Goal: Task Accomplishment & Management: Complete application form

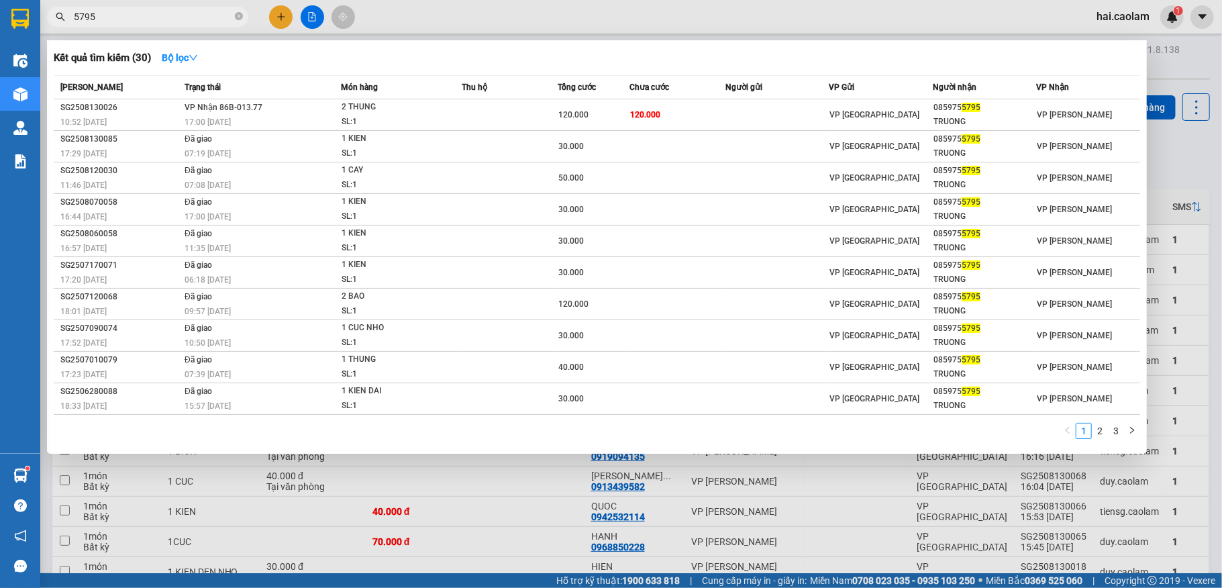
drag, startPoint x: 269, startPoint y: 16, endPoint x: 269, endPoint y: 27, distance: 10.7
click at [269, 23] on div at bounding box center [611, 294] width 1222 height 588
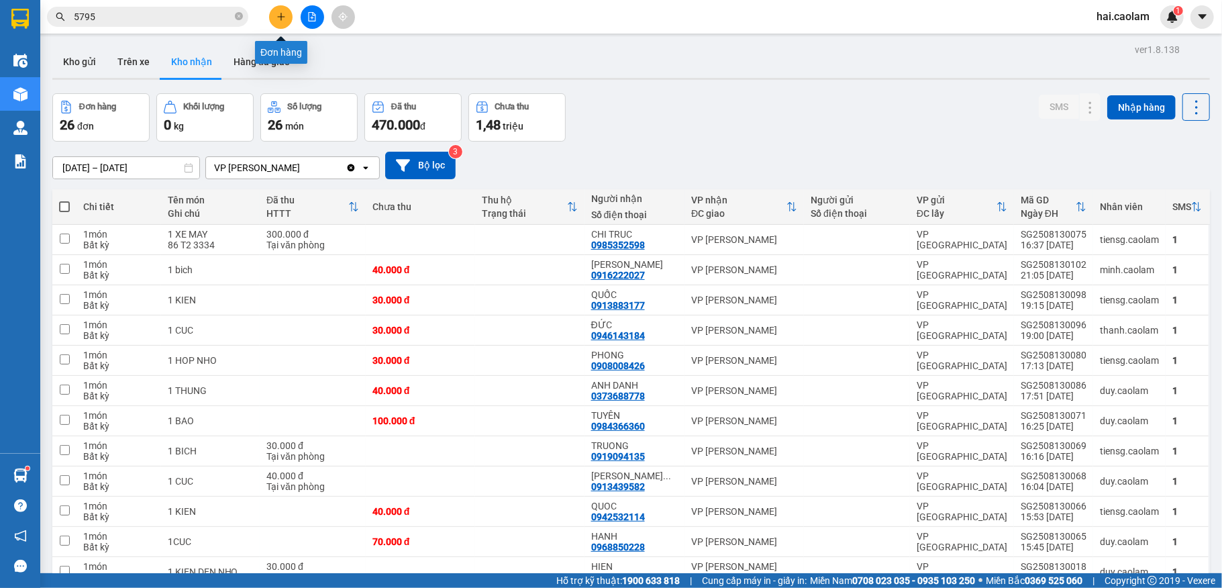
click at [274, 21] on button at bounding box center [280, 16] width 23 height 23
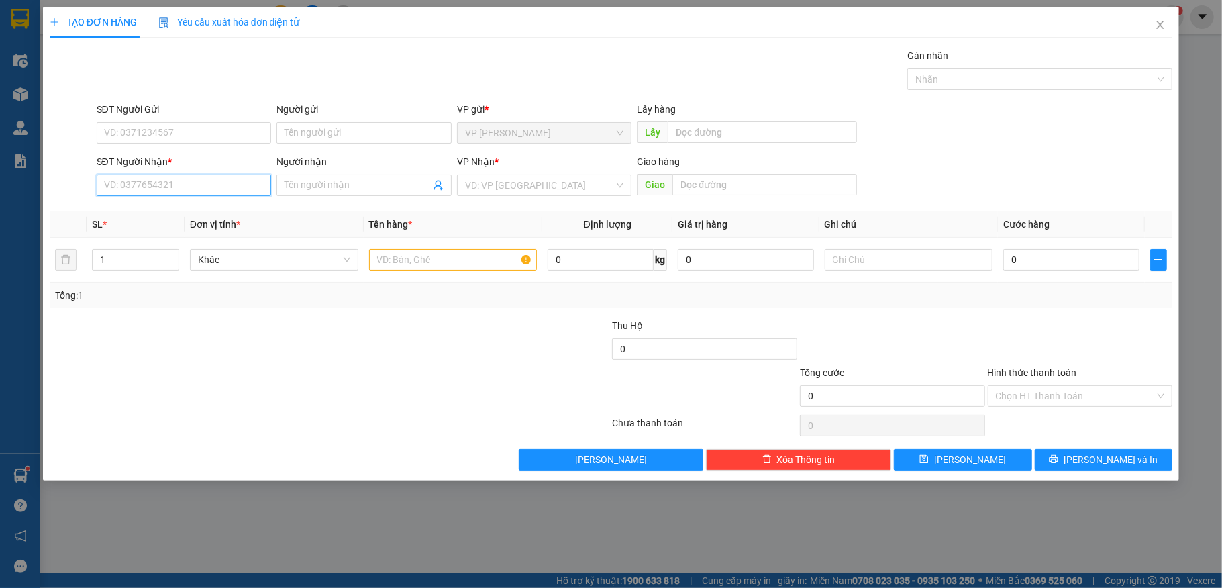
click at [207, 181] on input "SĐT Người Nhận *" at bounding box center [184, 185] width 175 height 21
type input "0932862289"
click at [204, 215] on div "0932862289 - KIEM EM" at bounding box center [184, 213] width 159 height 15
type input "KIEM EM"
type input "0932862289"
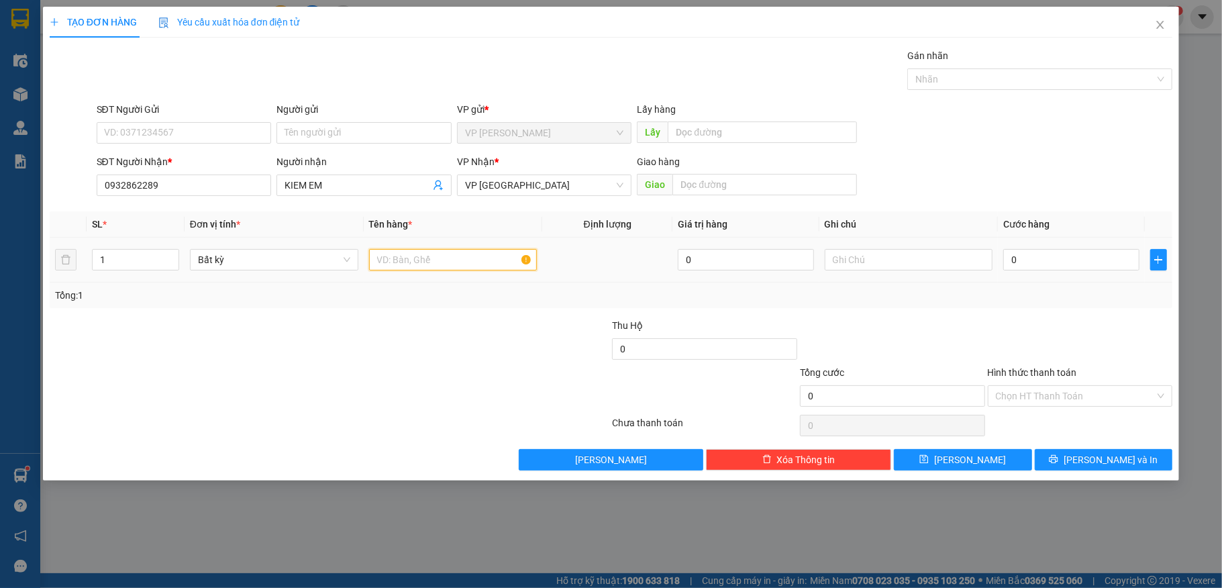
click at [406, 252] on input "text" at bounding box center [453, 259] width 168 height 21
type input "1 hộp"
click at [1069, 248] on div "0" at bounding box center [1072, 259] width 136 height 27
click at [1055, 259] on input "0" at bounding box center [1072, 259] width 136 height 21
type input "23"
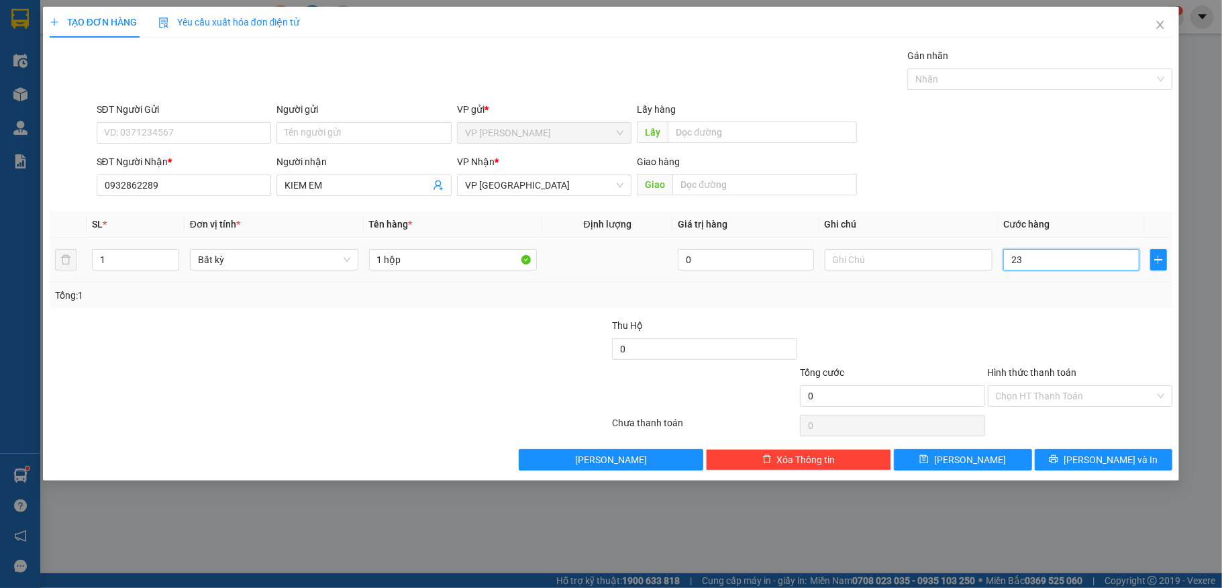
type input "23"
type input "230"
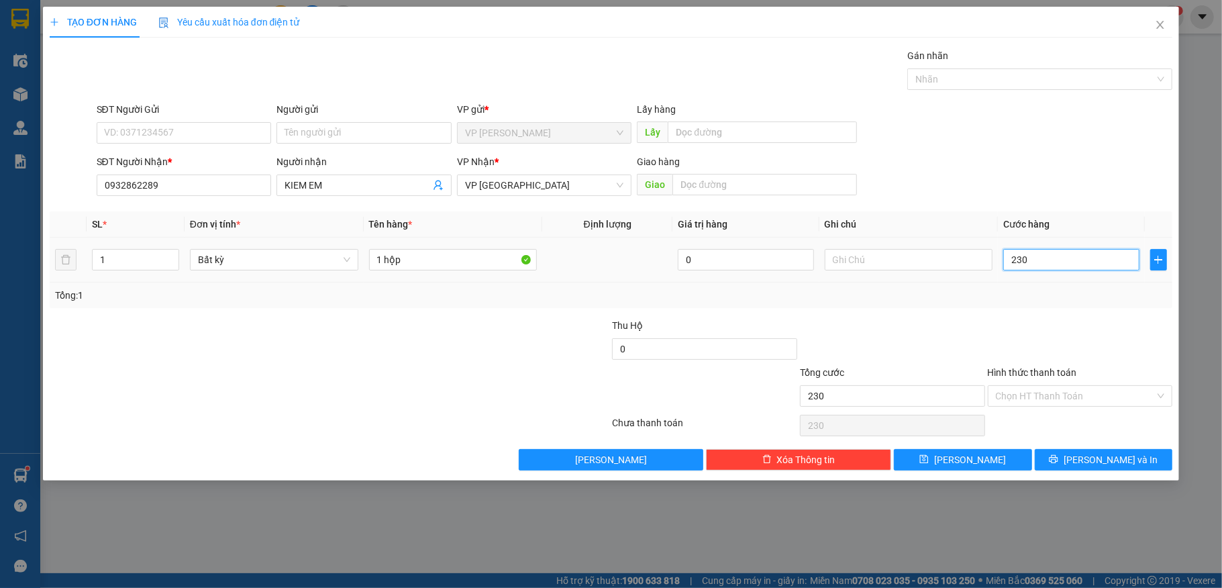
type input "23"
type input "2"
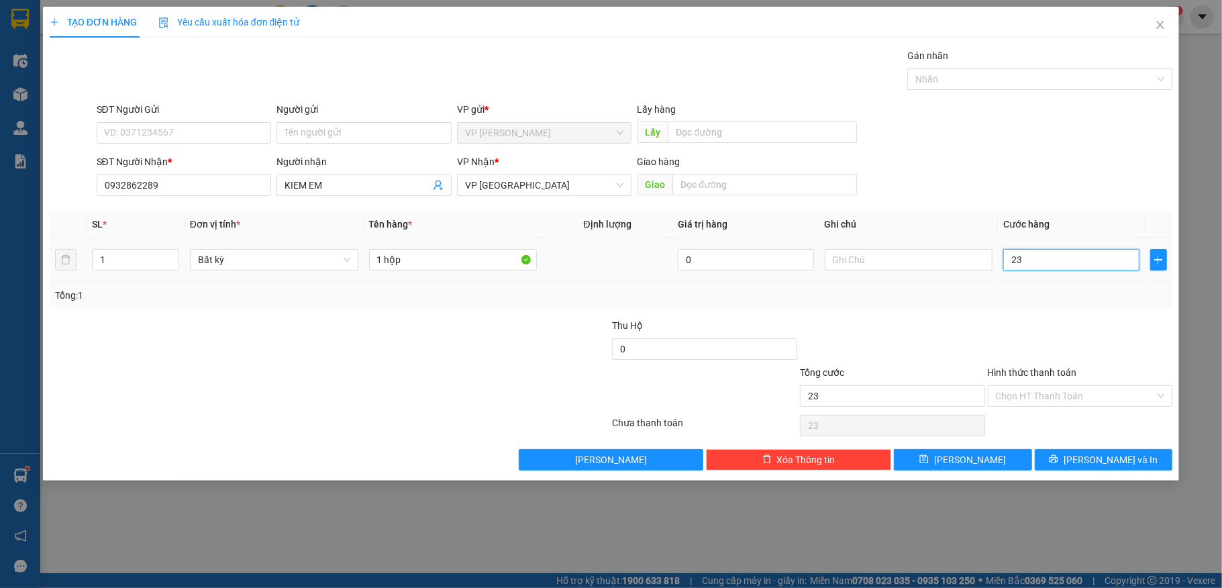
type input "2"
type input "20"
type input "2"
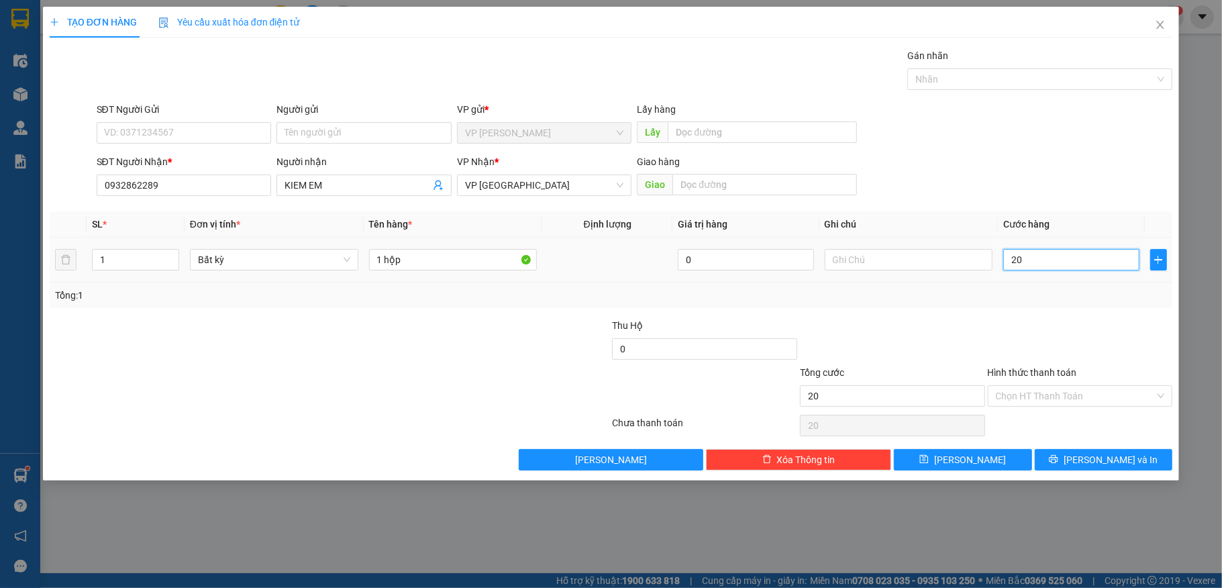
type input "2"
type input "0"
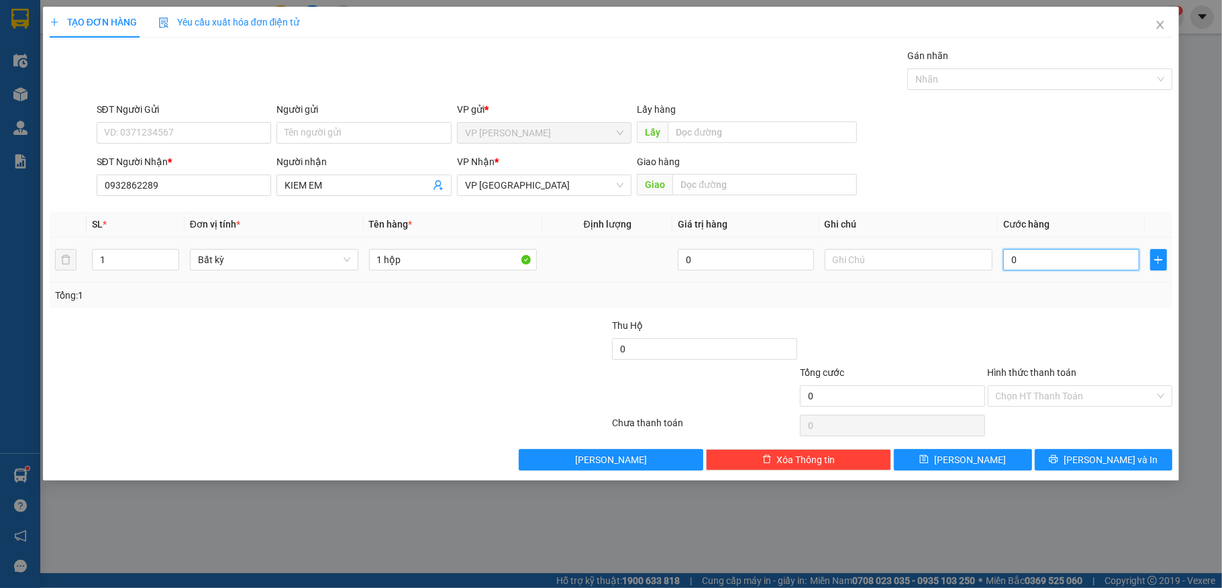
type input "03"
type input "3"
type input "030"
type input "30"
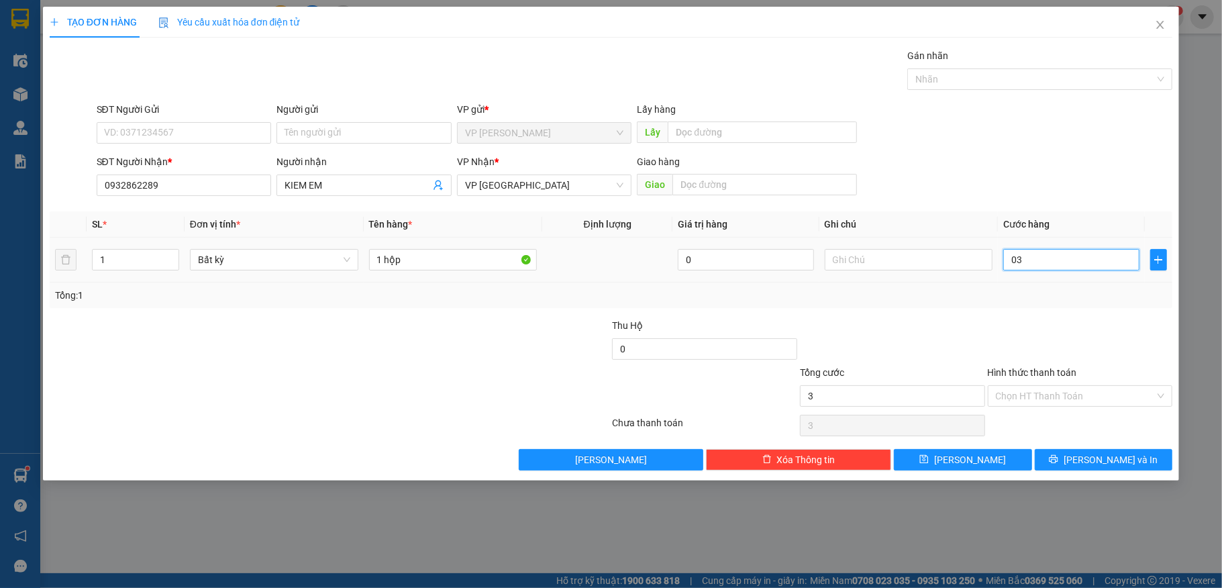
type input "30"
type input "30.000"
click at [1067, 460] on button "[PERSON_NAME] và In" at bounding box center [1104, 459] width 138 height 21
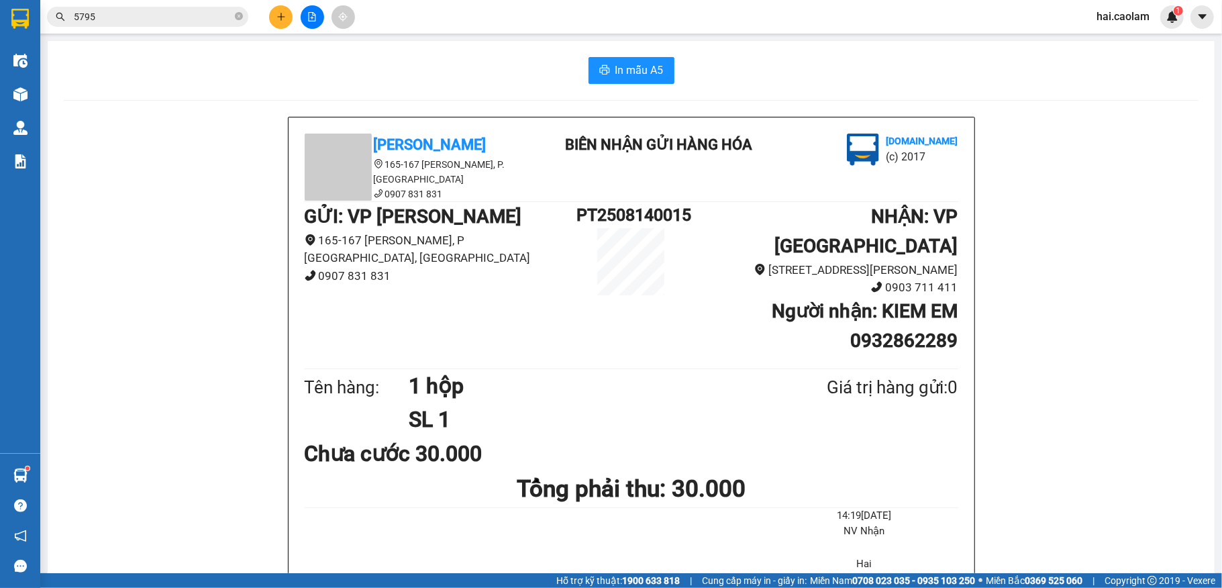
click at [271, 16] on button at bounding box center [280, 16] width 23 height 23
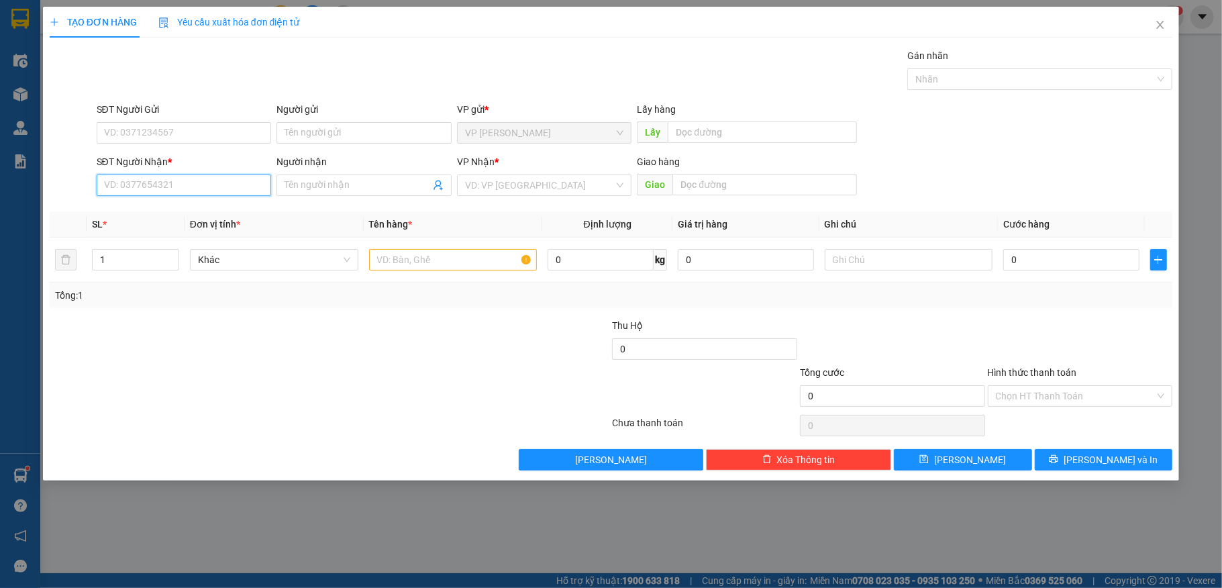
click at [197, 186] on input "SĐT Người Nhận *" at bounding box center [184, 185] width 175 height 21
type input "0918378841"
click at [1153, 21] on span "Close" at bounding box center [1161, 26] width 38 height 38
